Goal: Transaction & Acquisition: Download file/media

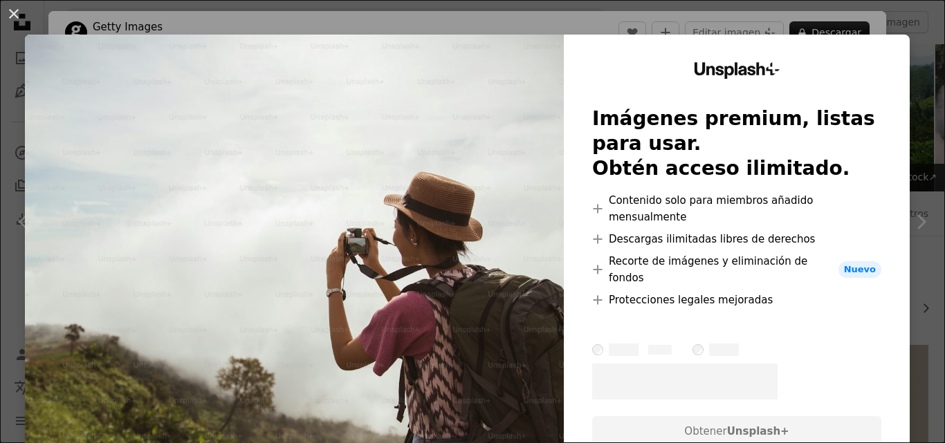
scroll to position [365, 0]
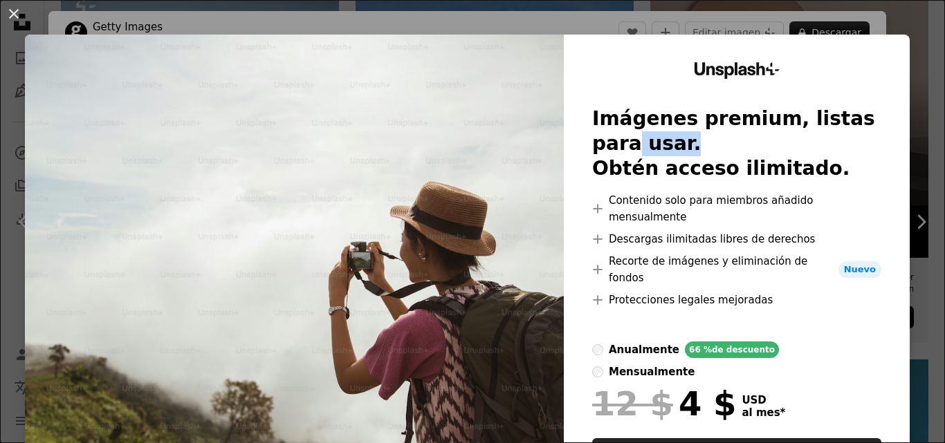
drag, startPoint x: 923, startPoint y: 151, endPoint x: 908, endPoint y: 16, distance: 136.4
click at [908, 16] on div "An X shape Unsplash+ Imágenes premium, listas para usar. Obtén acceso ilimitado…" at bounding box center [472, 221] width 945 height 443
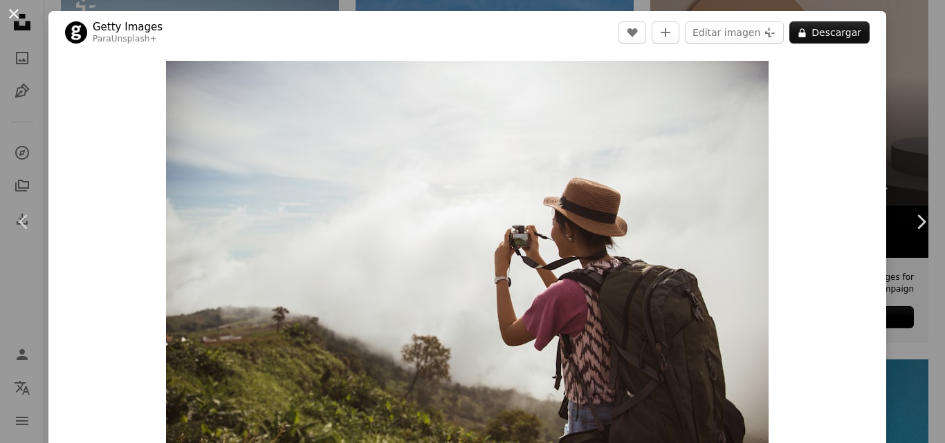
click at [13, 17] on button "An X shape" at bounding box center [14, 14] width 17 height 17
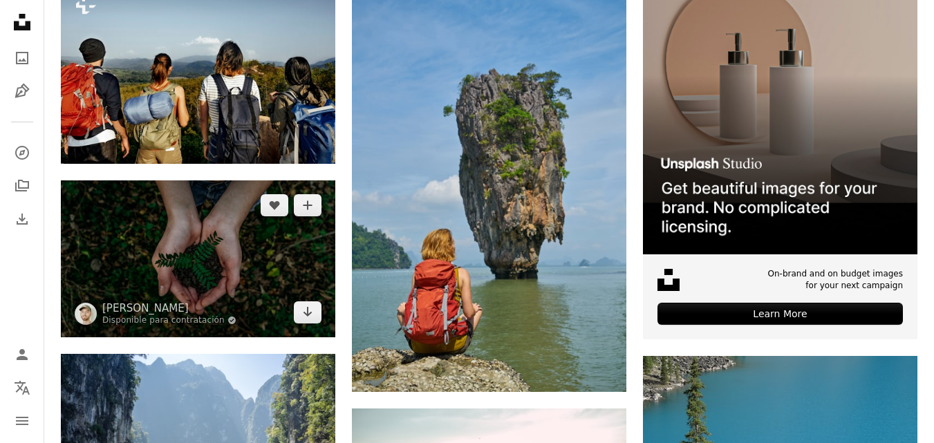
click at [227, 267] on img at bounding box center [198, 259] width 275 height 157
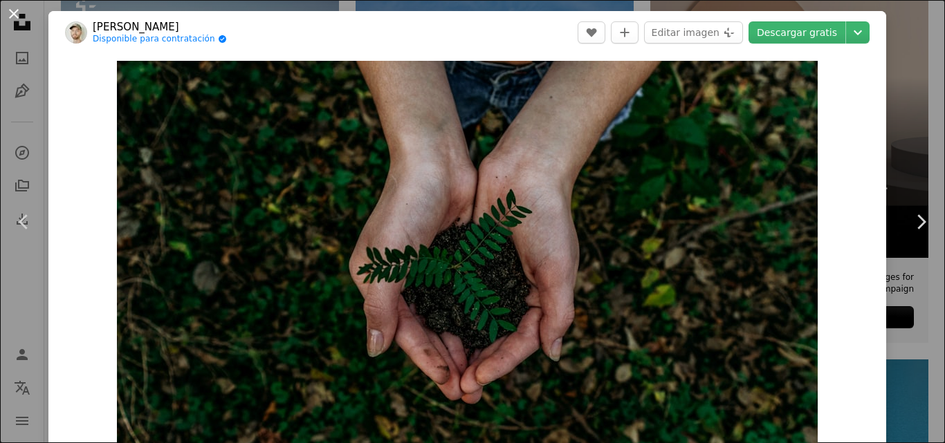
click at [6, 14] on button "An X shape" at bounding box center [14, 14] width 17 height 17
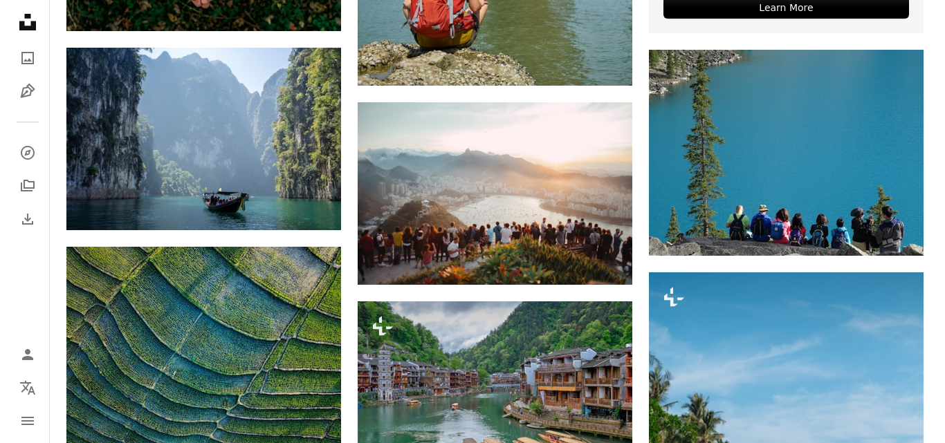
scroll to position [676, 0]
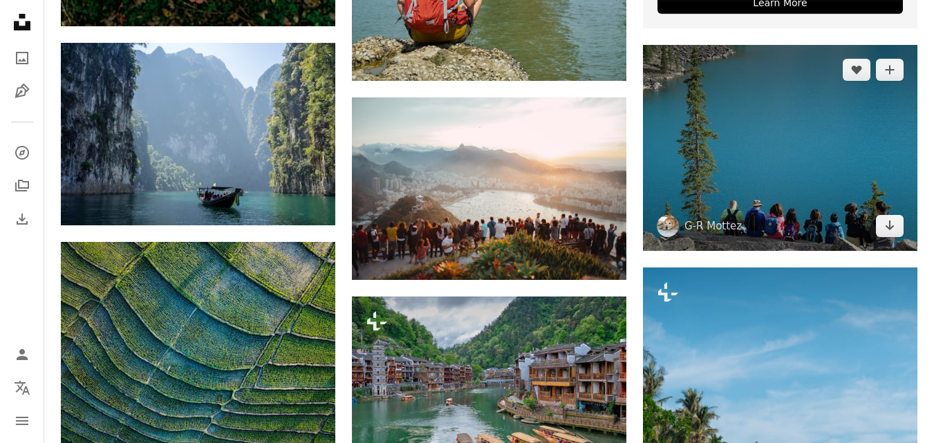
click at [731, 181] on img at bounding box center [780, 148] width 275 height 206
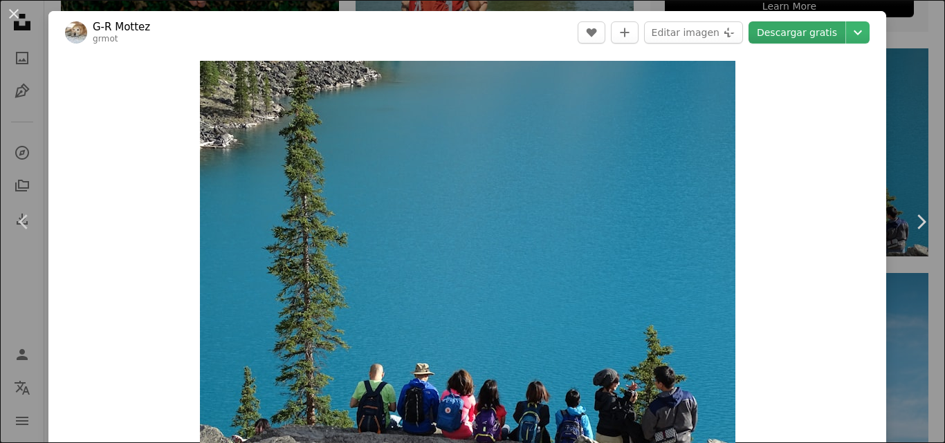
click at [781, 26] on link "Descargar gratis" at bounding box center [796, 32] width 97 height 22
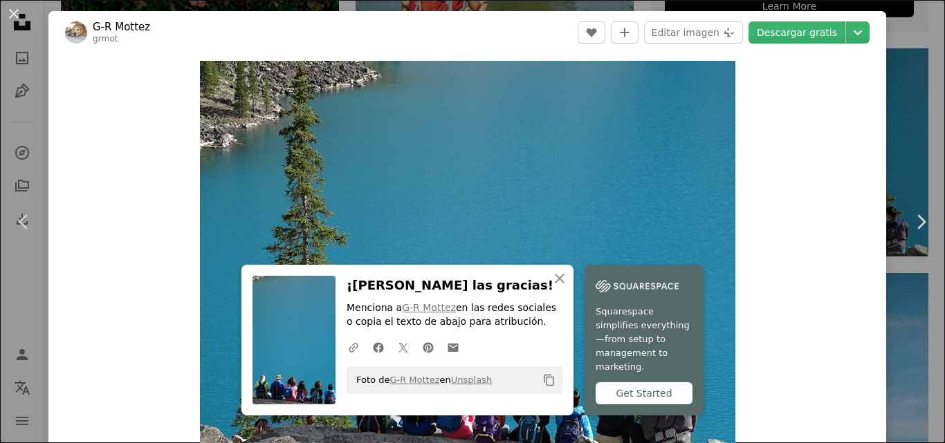
click at [818, 106] on div "Zoom in" at bounding box center [467, 262] width 838 height 416
